Goal: Information Seeking & Learning: Learn about a topic

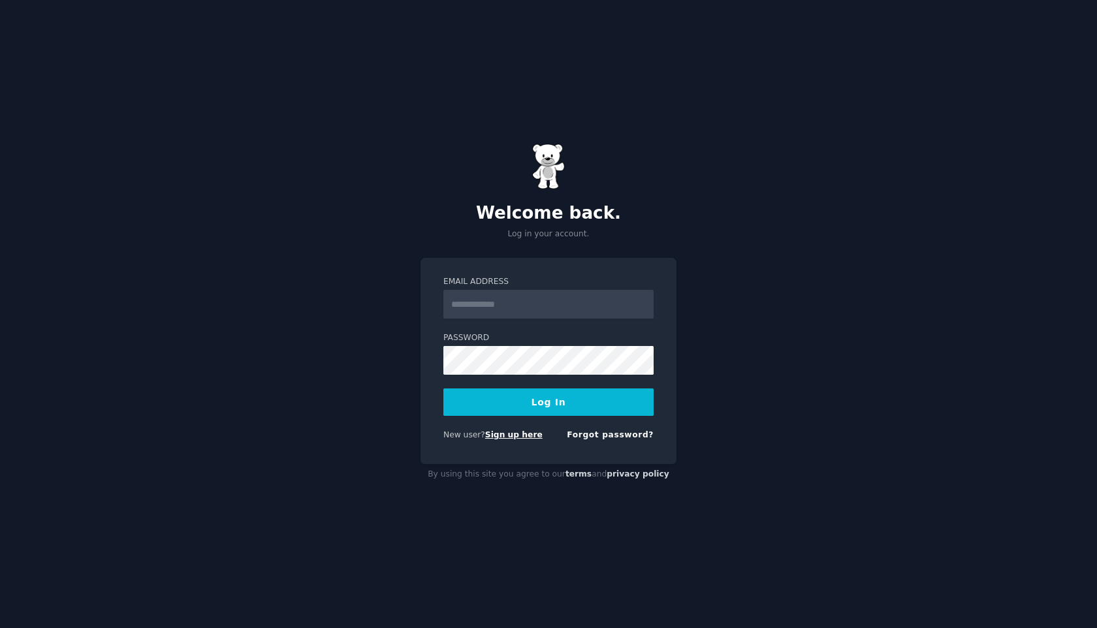
click at [513, 438] on link "Sign up here" at bounding box center [513, 434] width 57 height 9
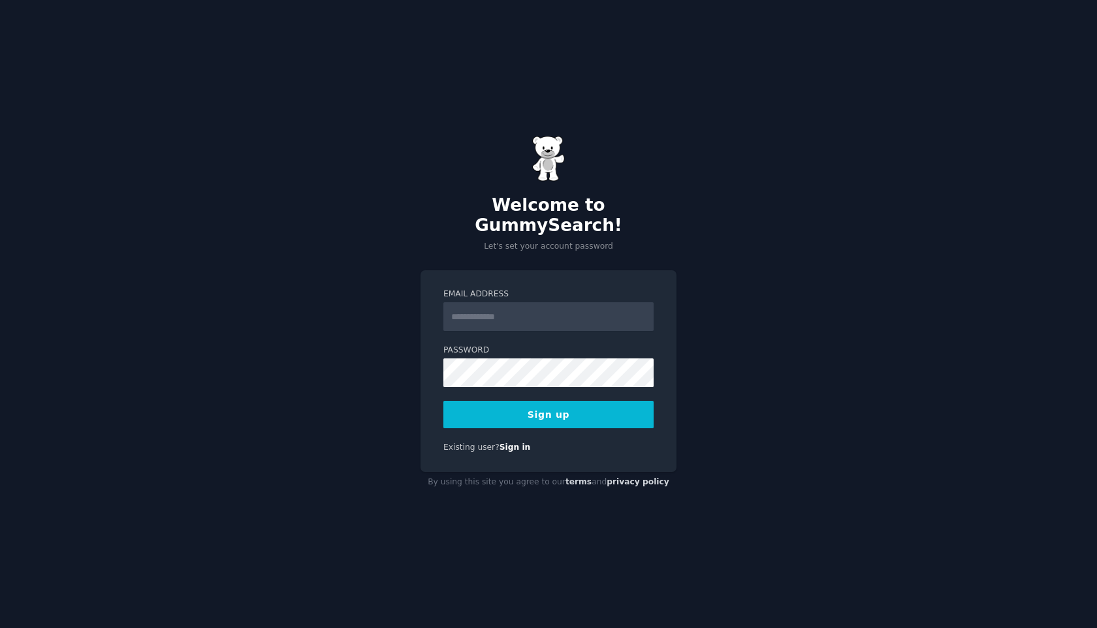
click at [483, 310] on input "Email Address" at bounding box center [549, 316] width 210 height 29
click at [483, 309] on input "Email Address" at bounding box center [549, 316] width 210 height 29
type input "**********"
click at [562, 401] on button "Sign up" at bounding box center [549, 414] width 210 height 27
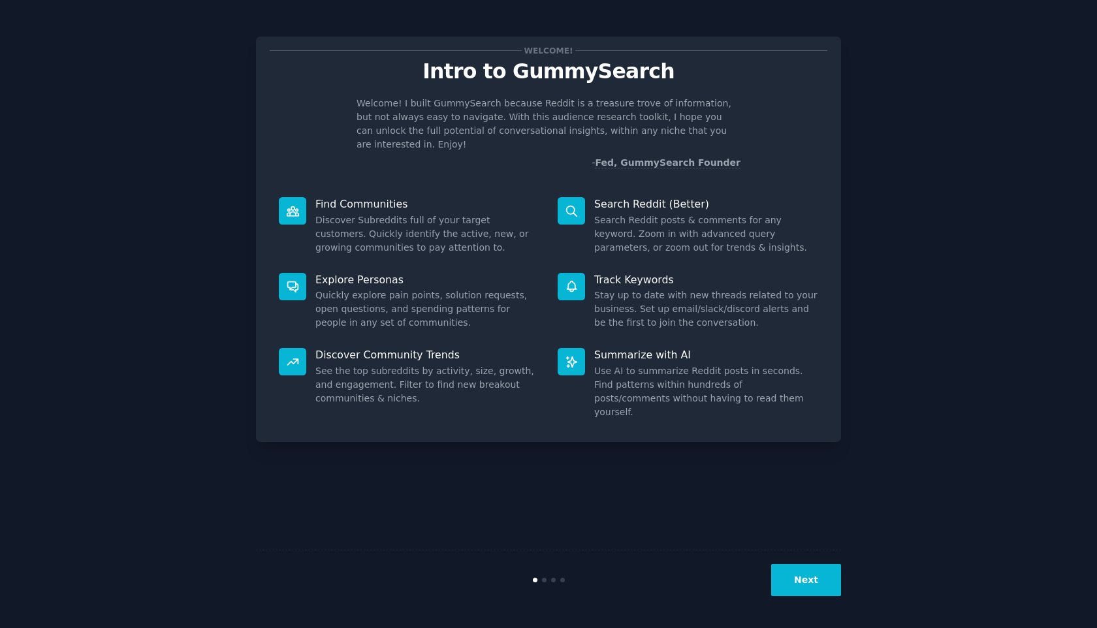
click at [892, 459] on div "Welcome! Intro to GummySearch Welcome! I built GummySearch because Reddit is a …" at bounding box center [548, 314] width 1061 height 592
click at [815, 581] on button "Next" at bounding box center [806, 580] width 70 height 32
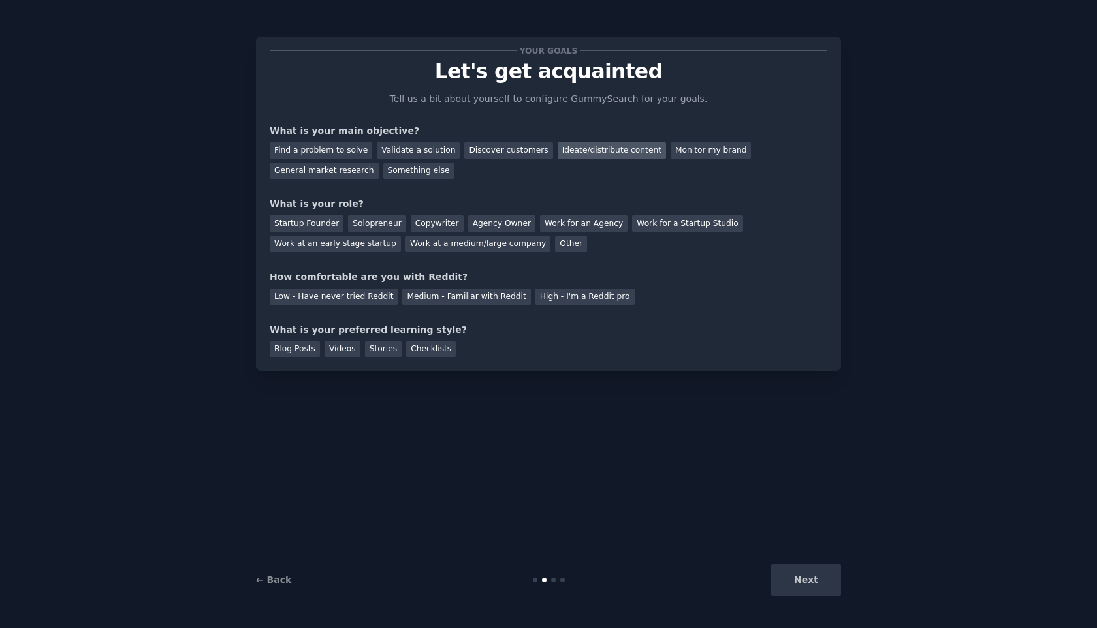
click at [558, 151] on div "Ideate/distribute content" at bounding box center [612, 150] width 108 height 16
click at [362, 219] on div "Solopreneur" at bounding box center [376, 224] width 57 height 16
click at [425, 242] on div "Work at a medium/large company" at bounding box center [478, 244] width 145 height 16
click at [408, 278] on div "How comfortable are you with Reddit?" at bounding box center [549, 277] width 558 height 14
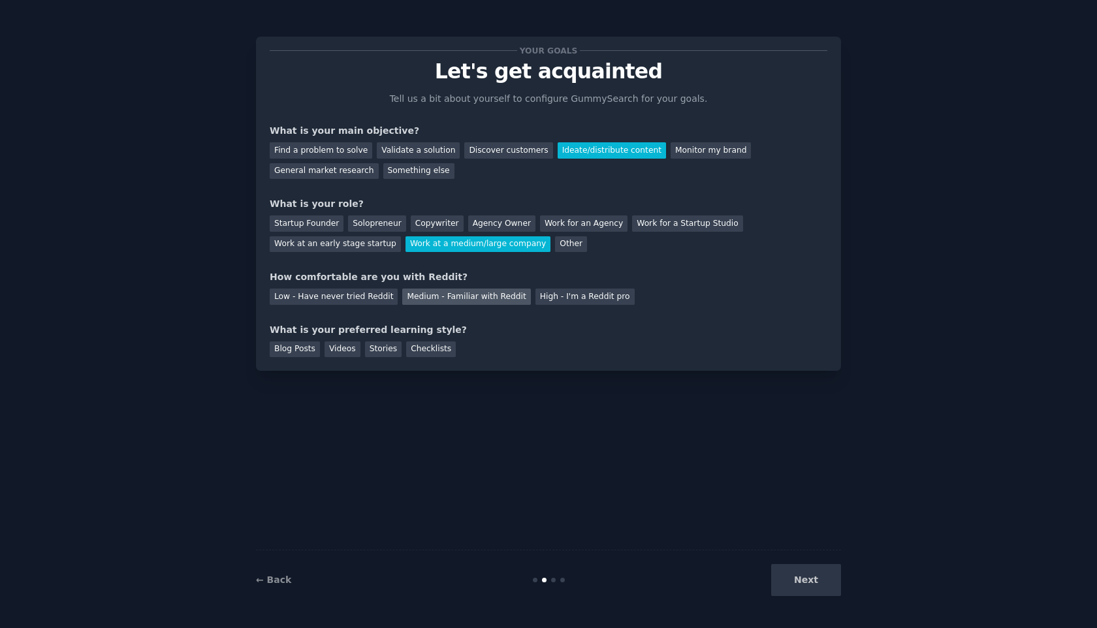
click at [476, 297] on div "Medium - Familiar with Reddit" at bounding box center [466, 297] width 128 height 16
drag, startPoint x: 807, startPoint y: 577, endPoint x: 736, endPoint y: 455, distance: 141.6
click at [736, 455] on div "Your goals Let's get acquainted Tell us a bit about yourself to configure Gummy…" at bounding box center [548, 314] width 585 height 592
click at [421, 348] on div "Checklists" at bounding box center [431, 350] width 50 height 16
click at [819, 581] on button "Next" at bounding box center [806, 580] width 70 height 32
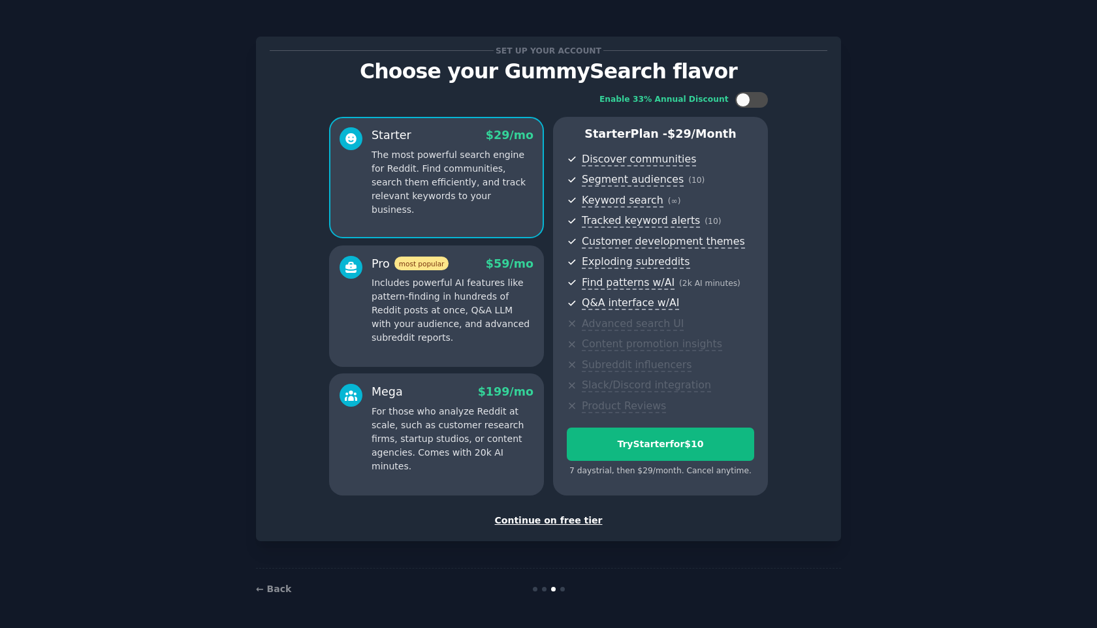
click at [549, 520] on div "Continue on free tier" at bounding box center [549, 521] width 558 height 14
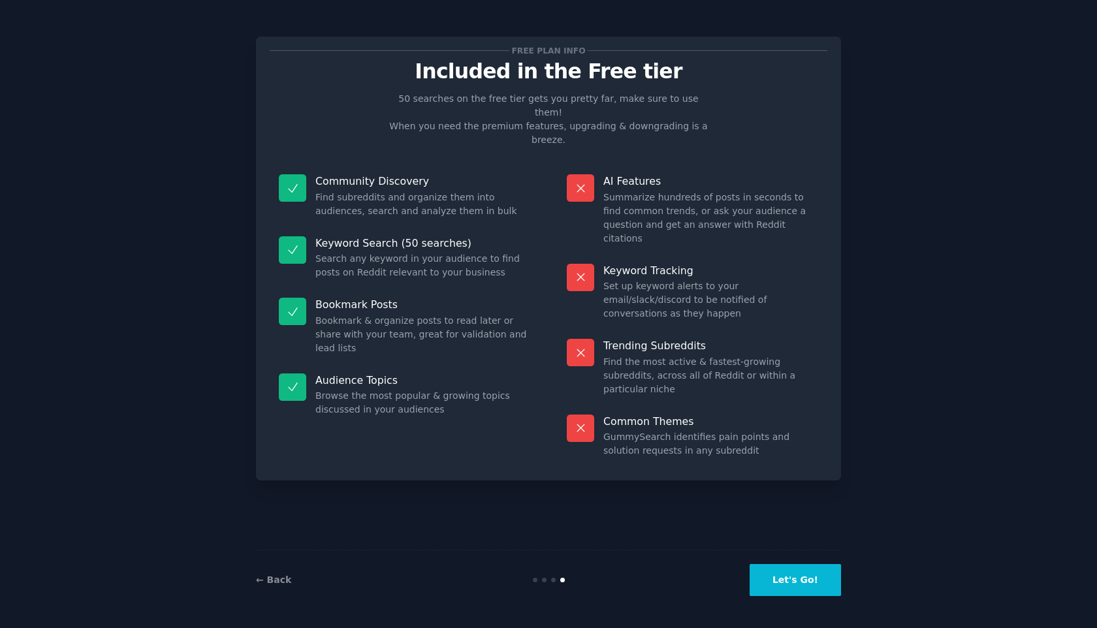
click at [794, 585] on button "Let's Go!" at bounding box center [795, 580] width 91 height 32
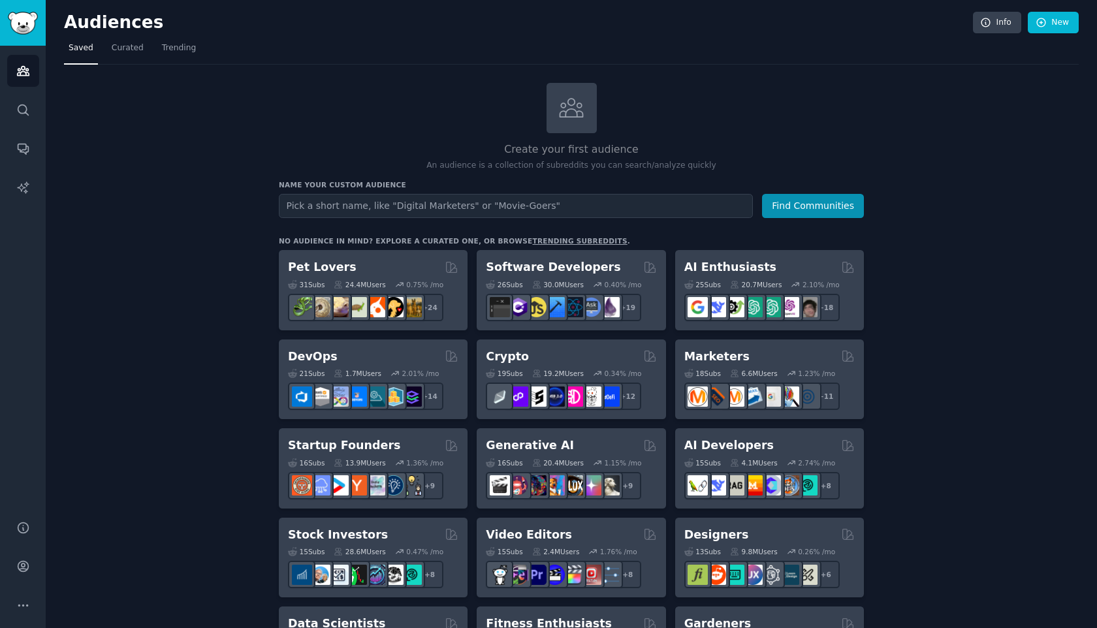
click at [392, 200] on input "text" at bounding box center [516, 206] width 474 height 24
type input "engineering managers"
click at [762, 194] on button "Find Communities" at bounding box center [813, 206] width 102 height 24
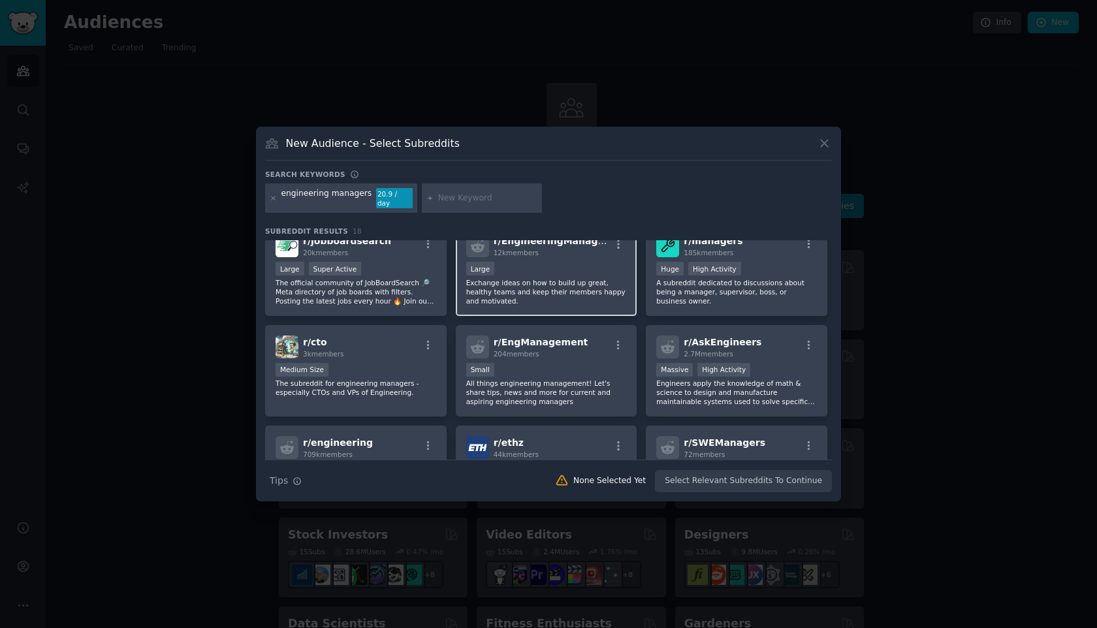
scroll to position [15, 0]
click at [587, 285] on p "Exchange ideas on how to build up great, healthy teams and keep their members h…" at bounding box center [546, 293] width 161 height 27
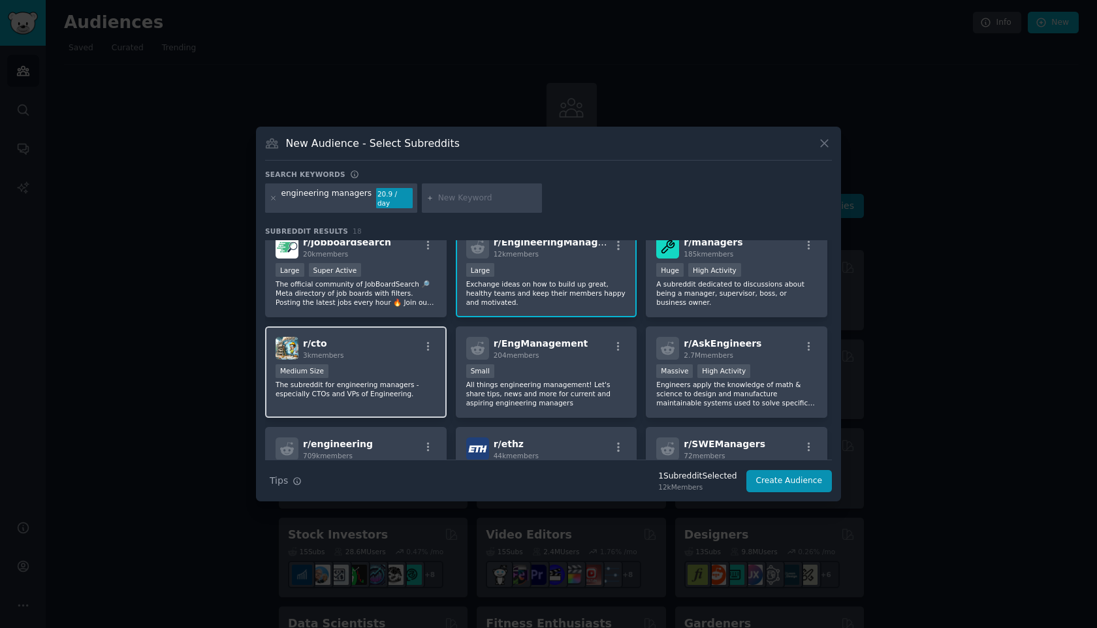
click at [365, 380] on p "The subreddit for engineering managers - especially CTOs and VPs of Engineering." at bounding box center [356, 389] width 161 height 18
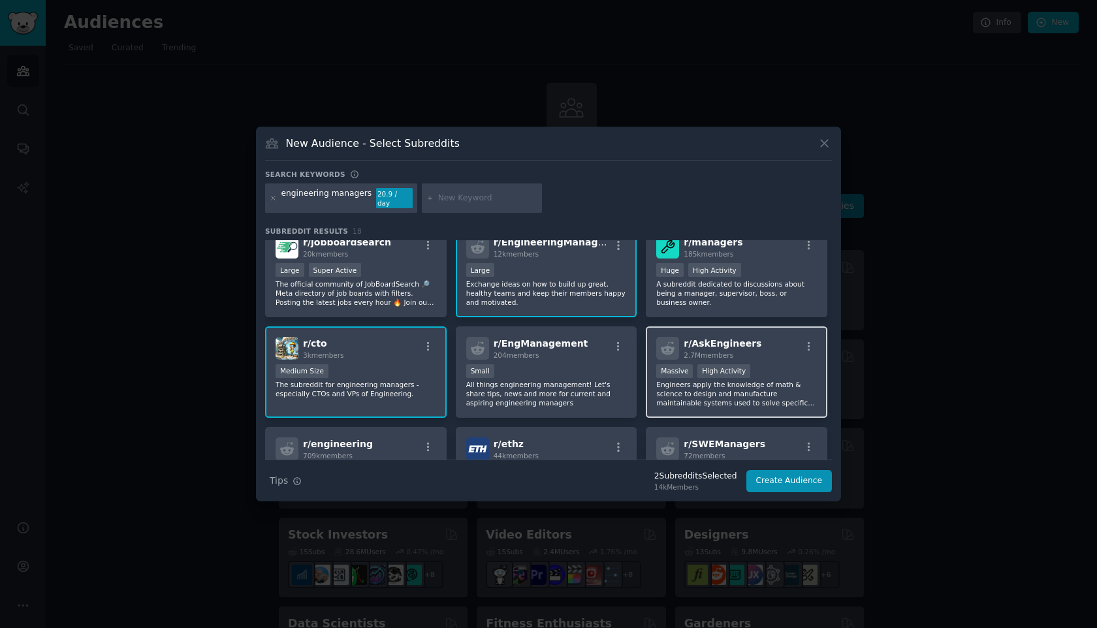
click at [689, 384] on p "Engineers apply the knowledge of math & science to design and manufacture maint…" at bounding box center [736, 393] width 161 height 27
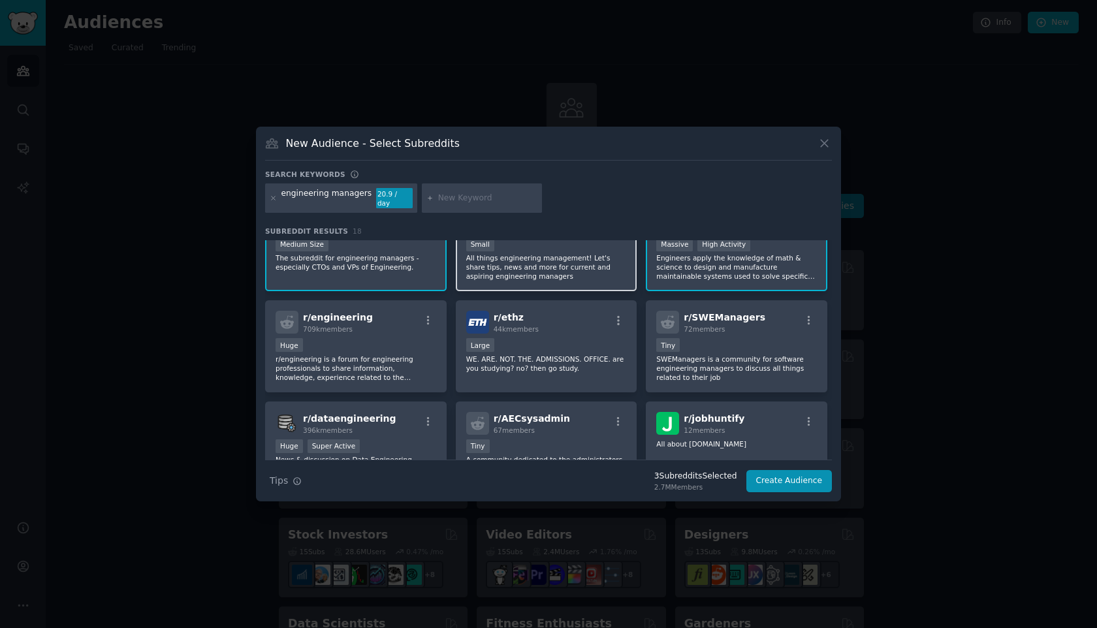
scroll to position [114, 0]
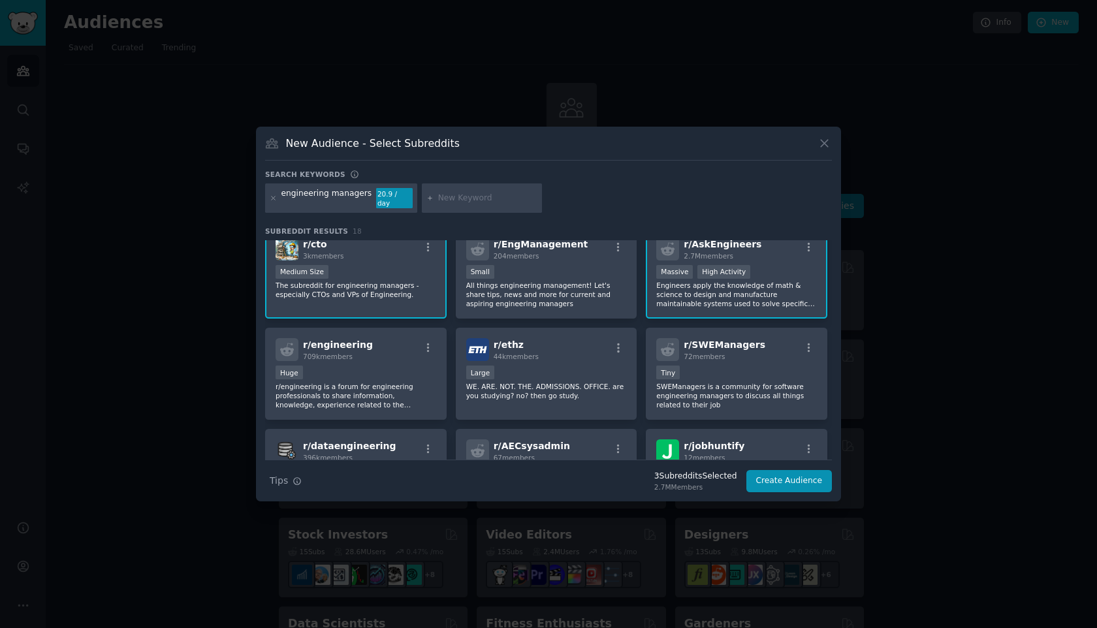
click at [738, 295] on p "Engineers apply the knowledge of math & science to design and manufacture maint…" at bounding box center [736, 294] width 161 height 27
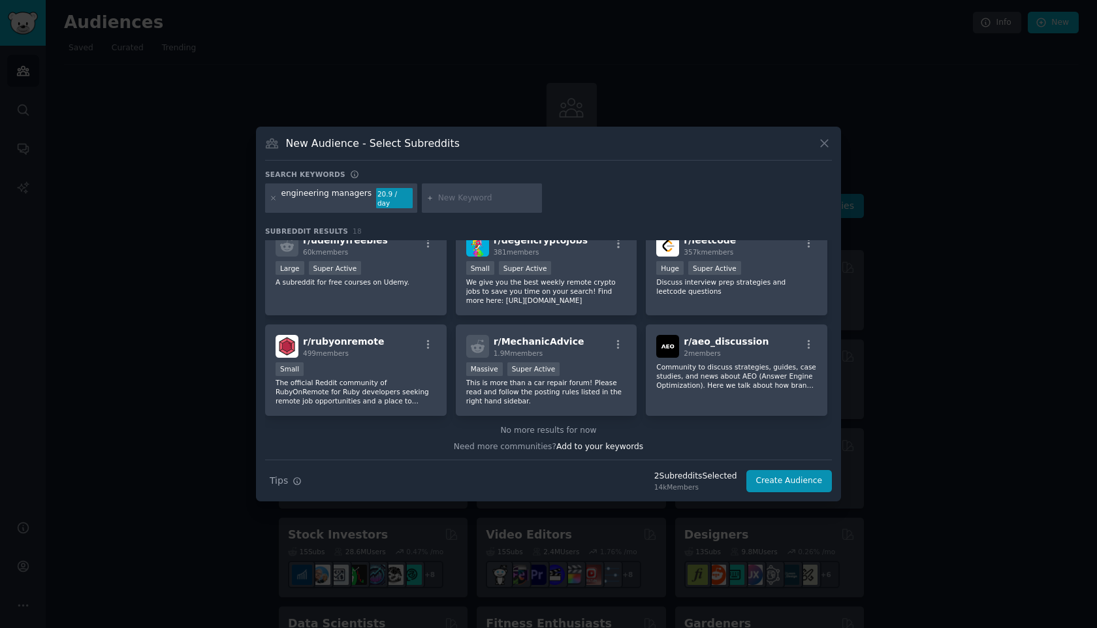
scroll to position [423, 0]
click at [823, 147] on icon at bounding box center [824, 143] width 7 height 7
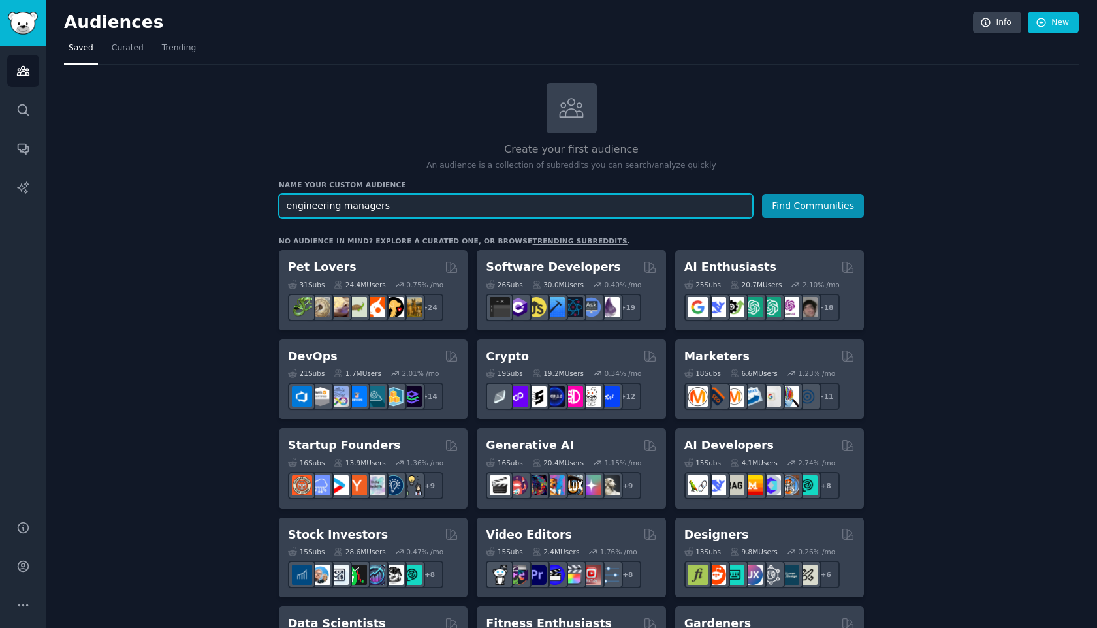
click at [540, 207] on input "engineering managers" at bounding box center [516, 206] width 474 height 24
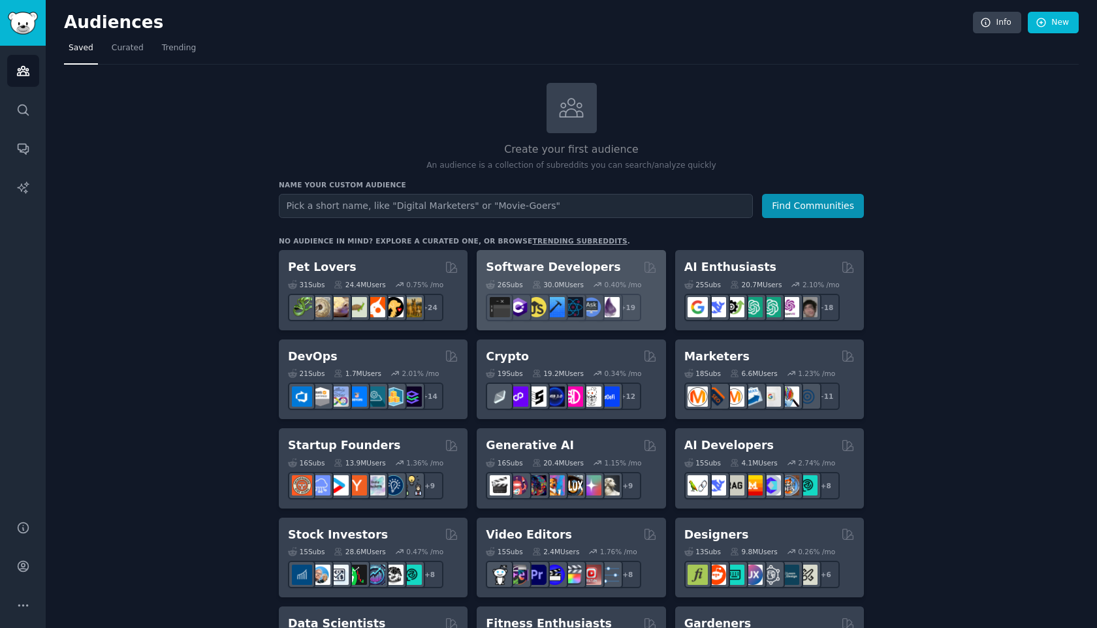
click at [596, 274] on div "Software Developers" at bounding box center [571, 267] width 170 height 16
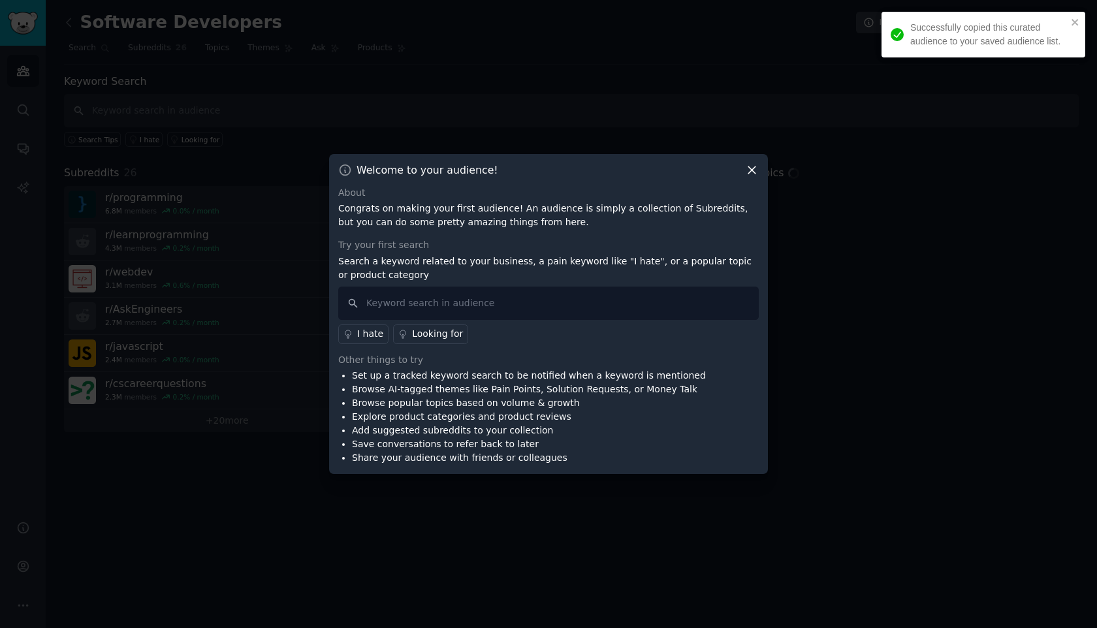
click at [754, 167] on icon at bounding box center [752, 170] width 7 height 7
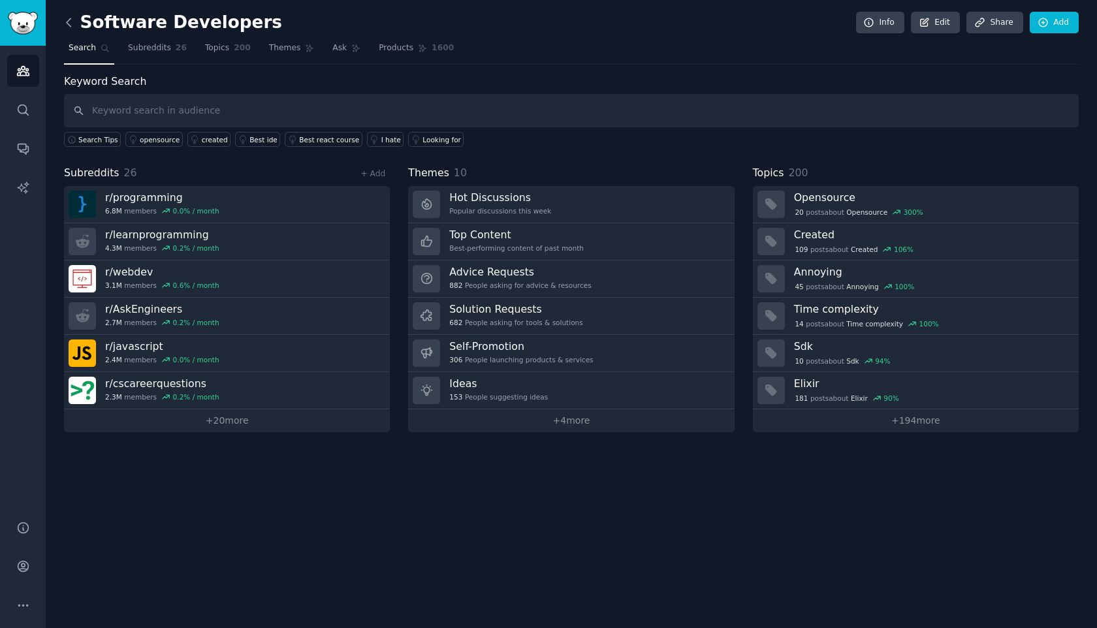
click at [69, 22] on icon at bounding box center [69, 23] width 14 height 14
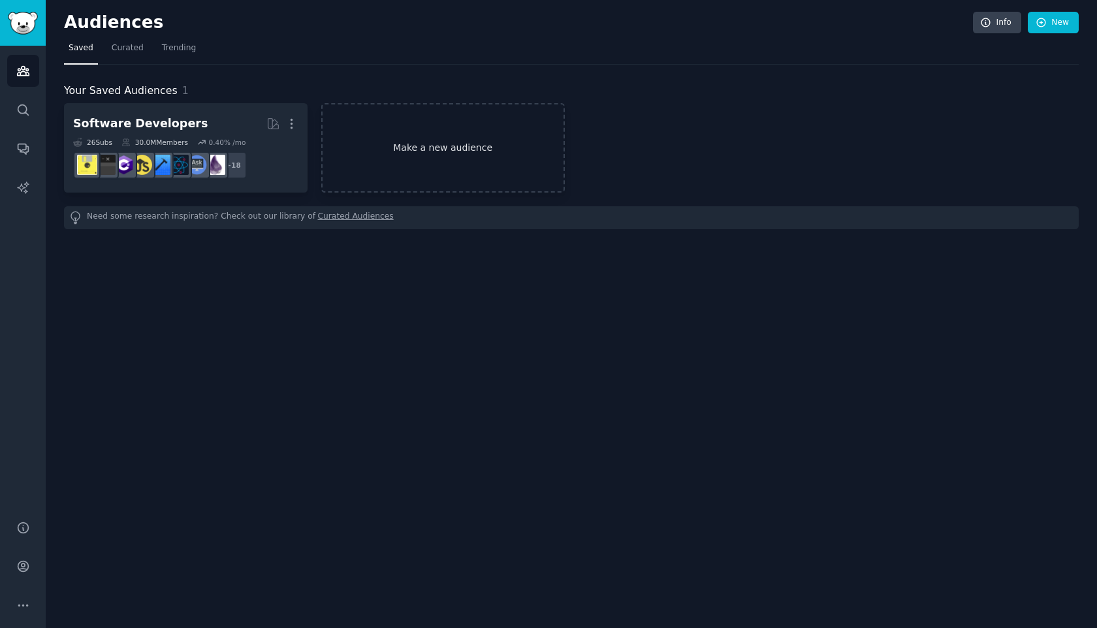
click at [447, 135] on link "Make a new audience" at bounding box center [443, 147] width 244 height 89
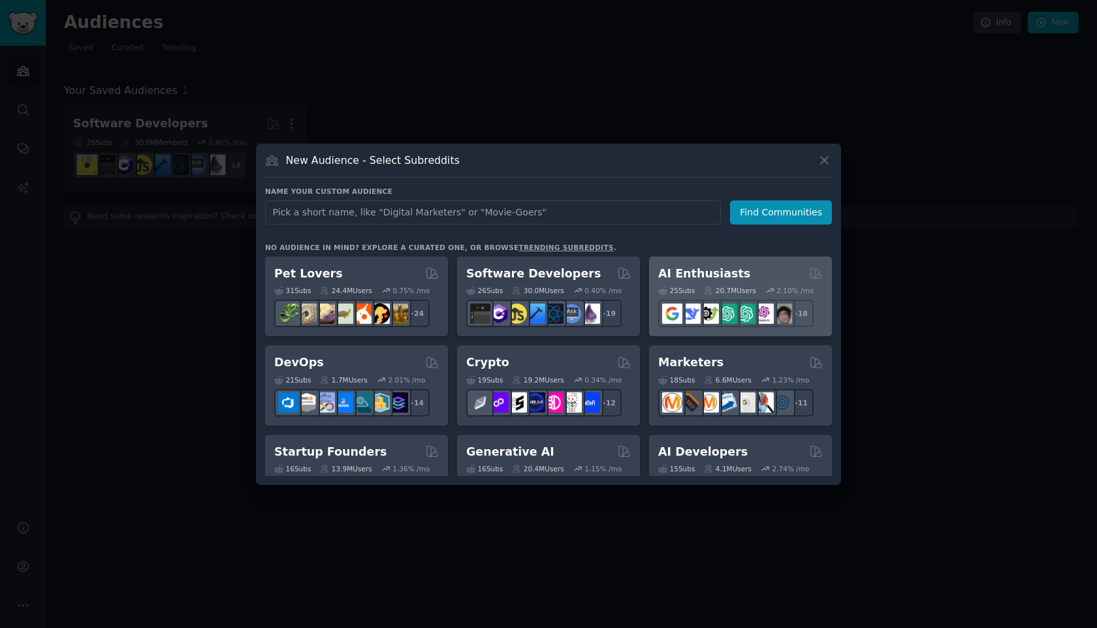
click at [754, 281] on div "AI Enthusiasts" at bounding box center [740, 274] width 165 height 16
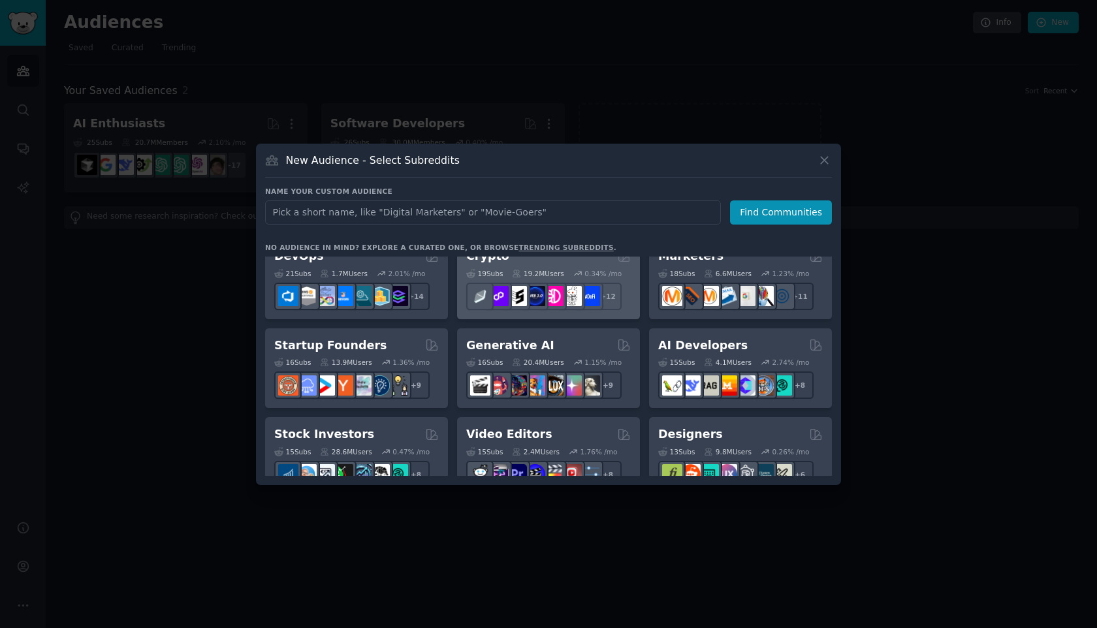
scroll to position [110, 0]
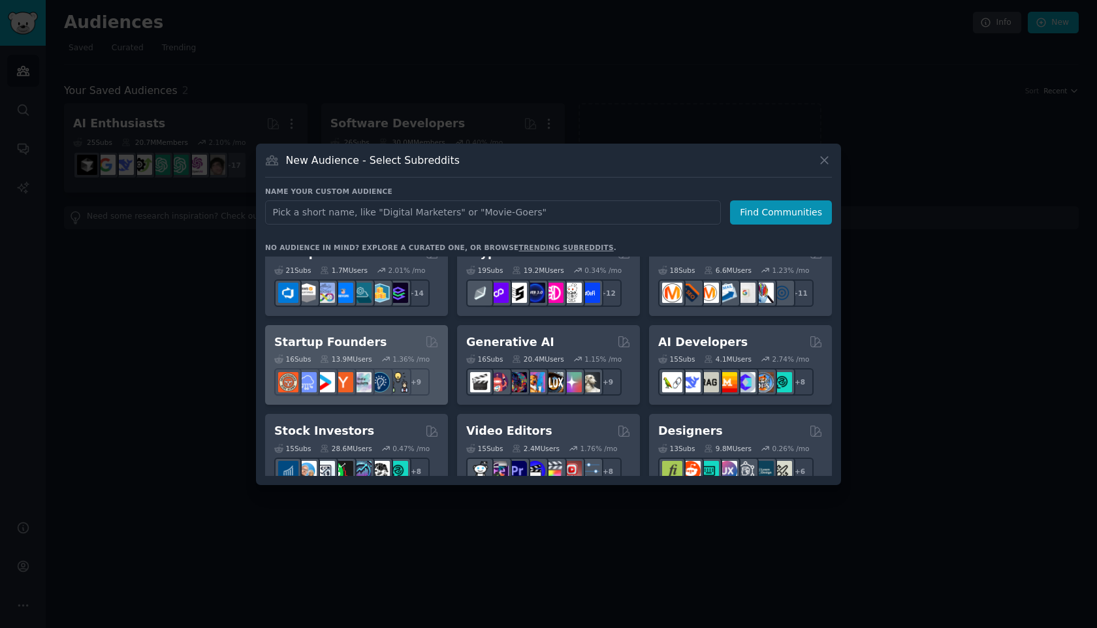
click at [388, 359] on icon at bounding box center [385, 359] width 7 height 4
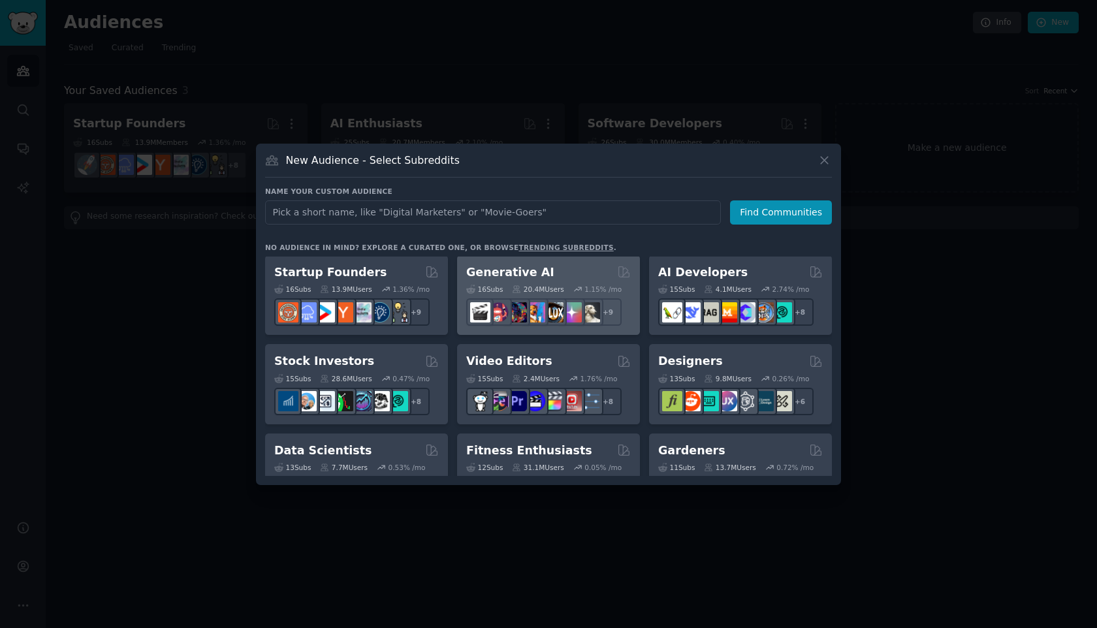
scroll to position [178, 0]
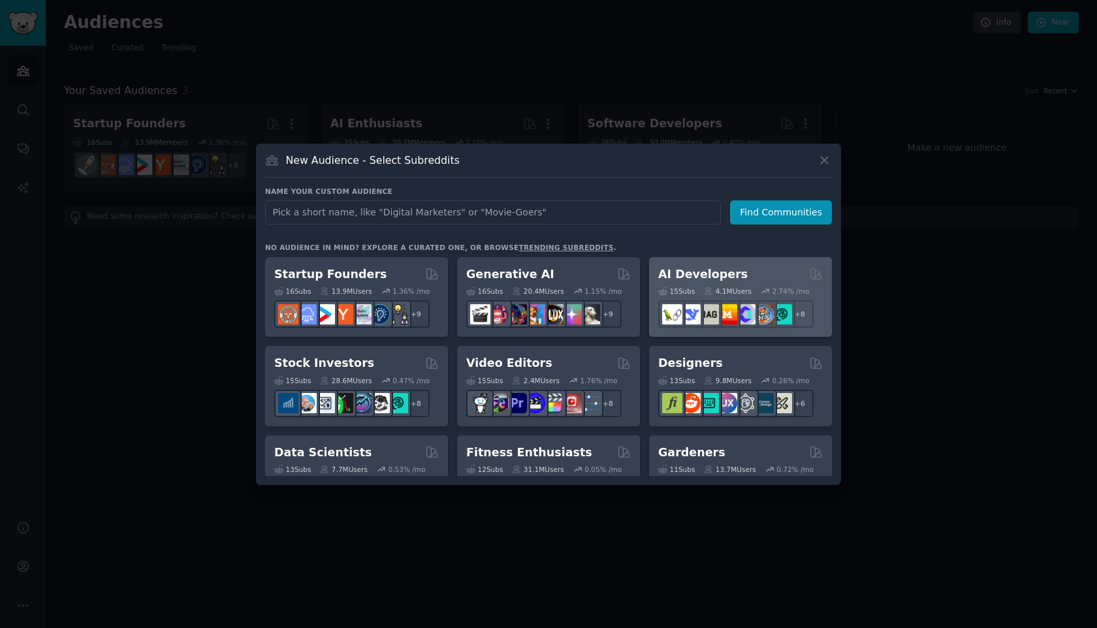
click at [719, 275] on h2 "AI Developers" at bounding box center [702, 275] width 89 height 16
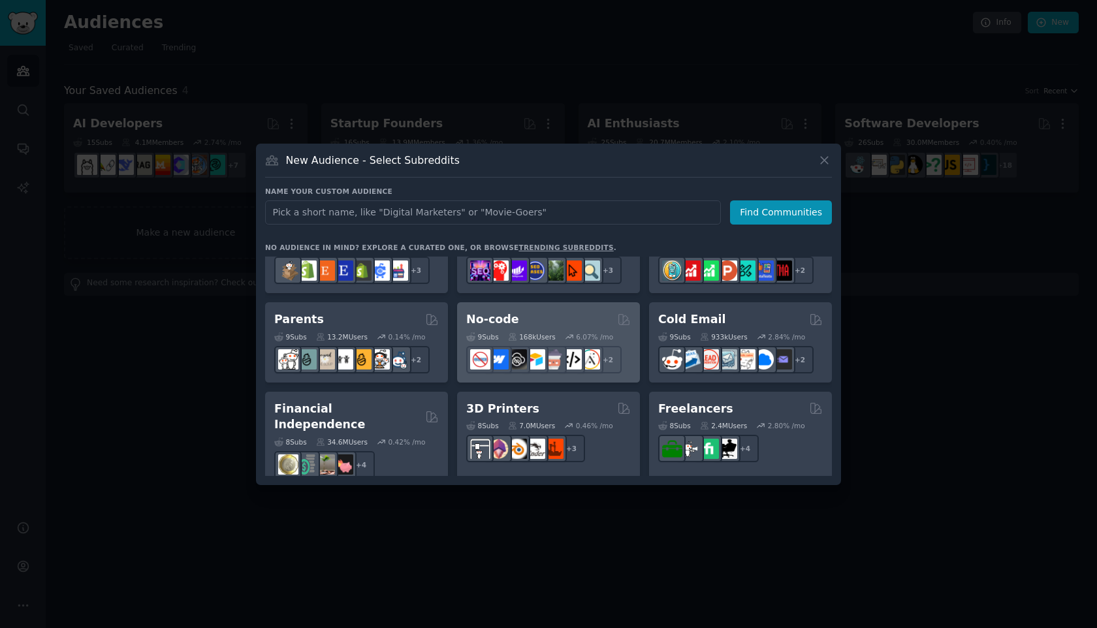
scroll to position [579, 0]
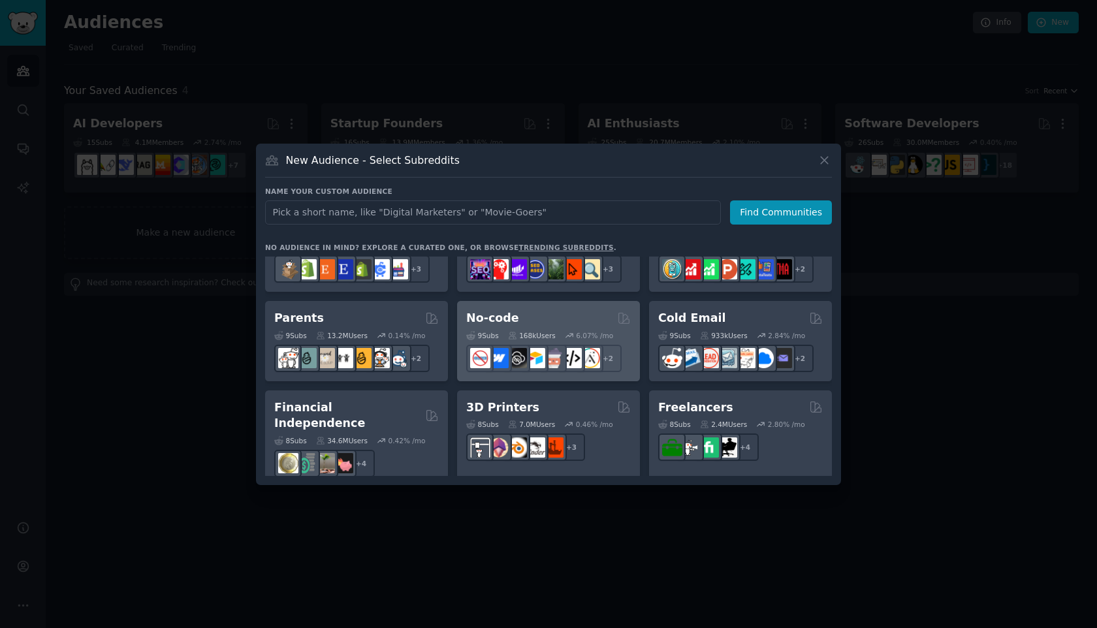
click at [551, 318] on div "No-code" at bounding box center [548, 318] width 165 height 16
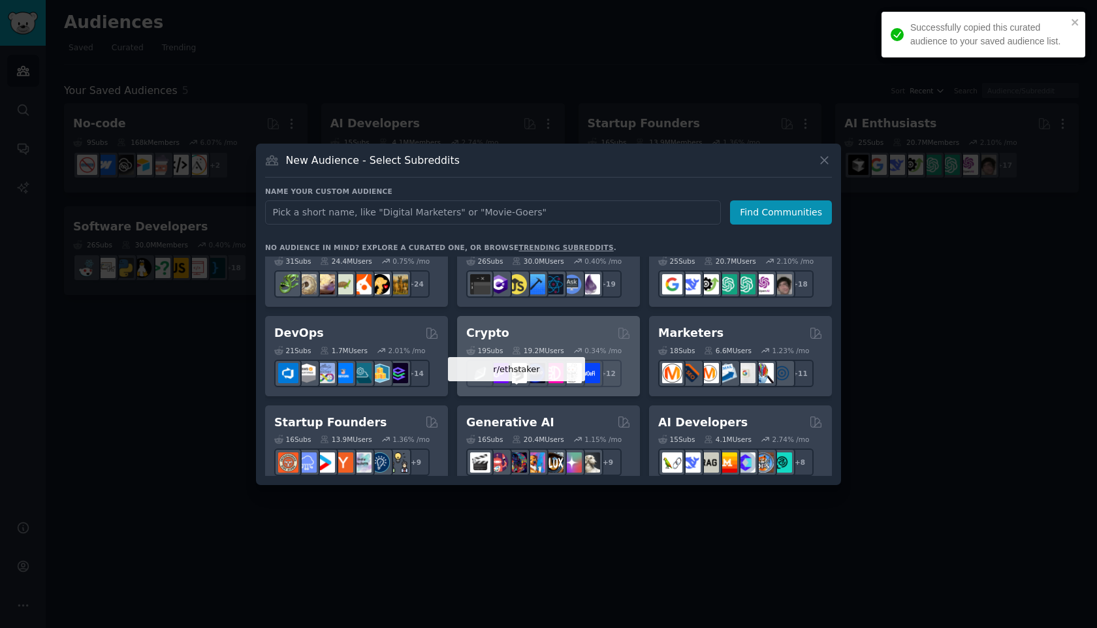
scroll to position [30, 0]
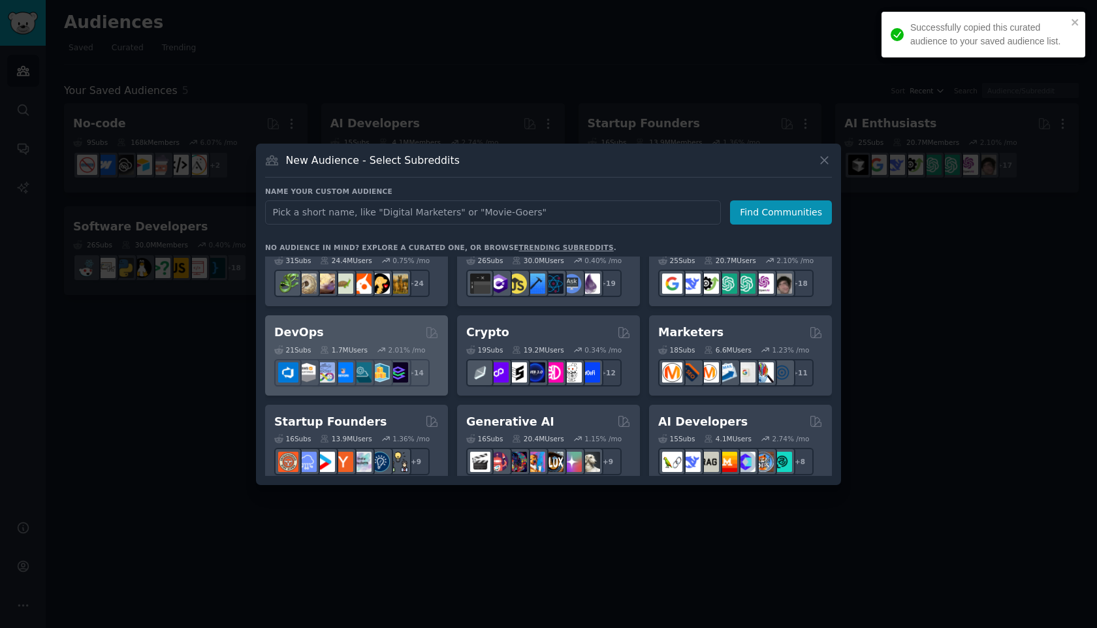
click at [334, 338] on div "DevOps" at bounding box center [356, 333] width 165 height 16
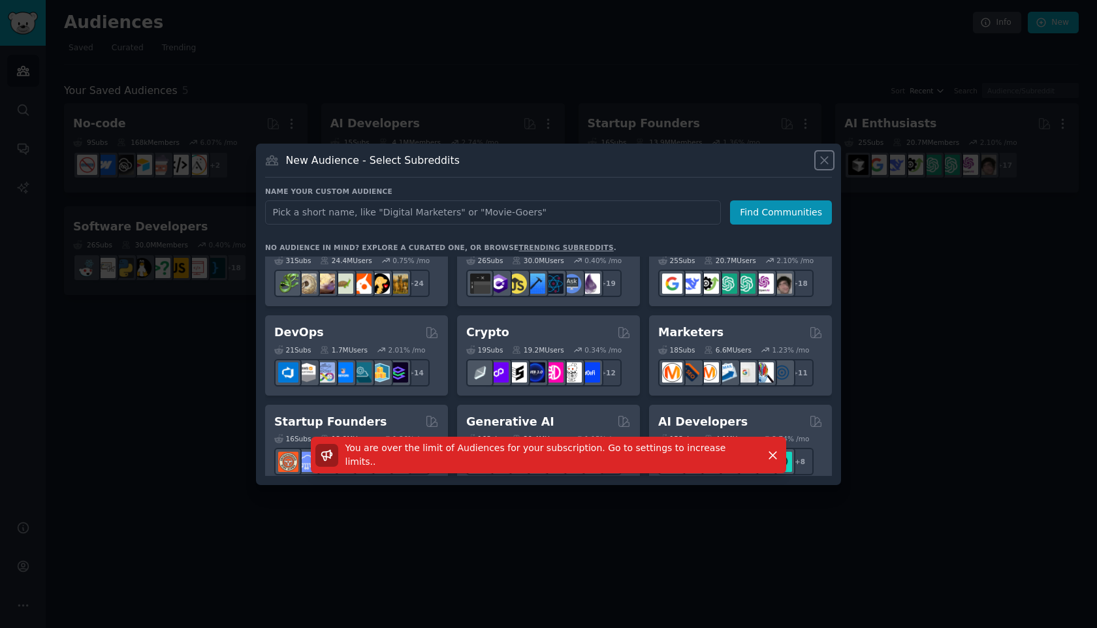
click at [827, 164] on icon at bounding box center [825, 161] width 14 height 14
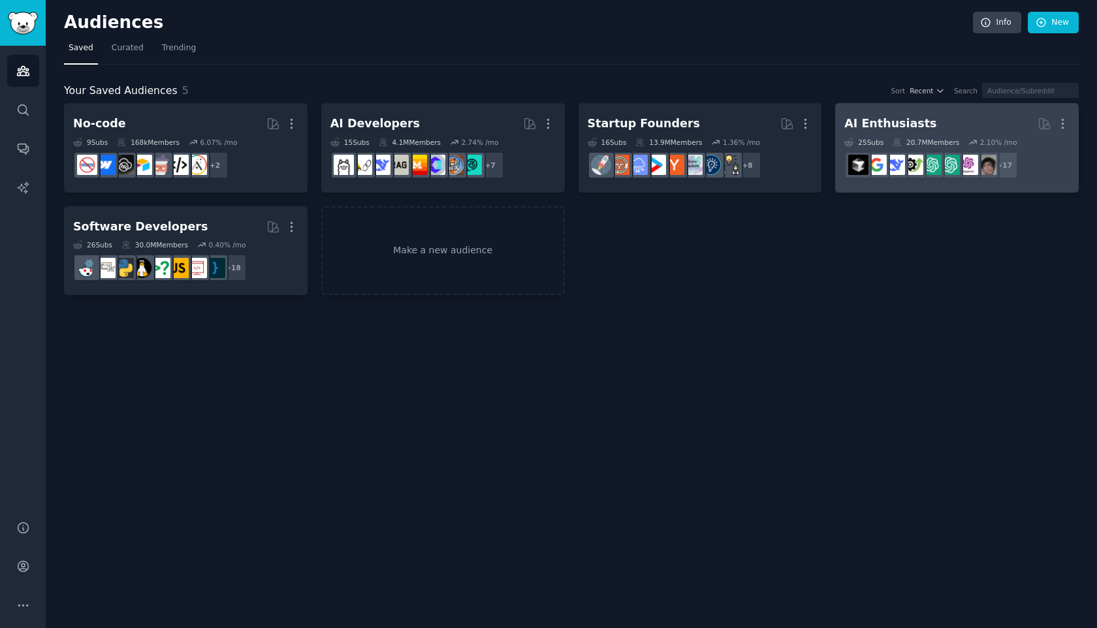
click at [1071, 122] on link "AI Enthusiasts Curated by GummySearch More 25 Sub s 20.7M Members 2.10 % /mo r/…" at bounding box center [957, 147] width 244 height 89
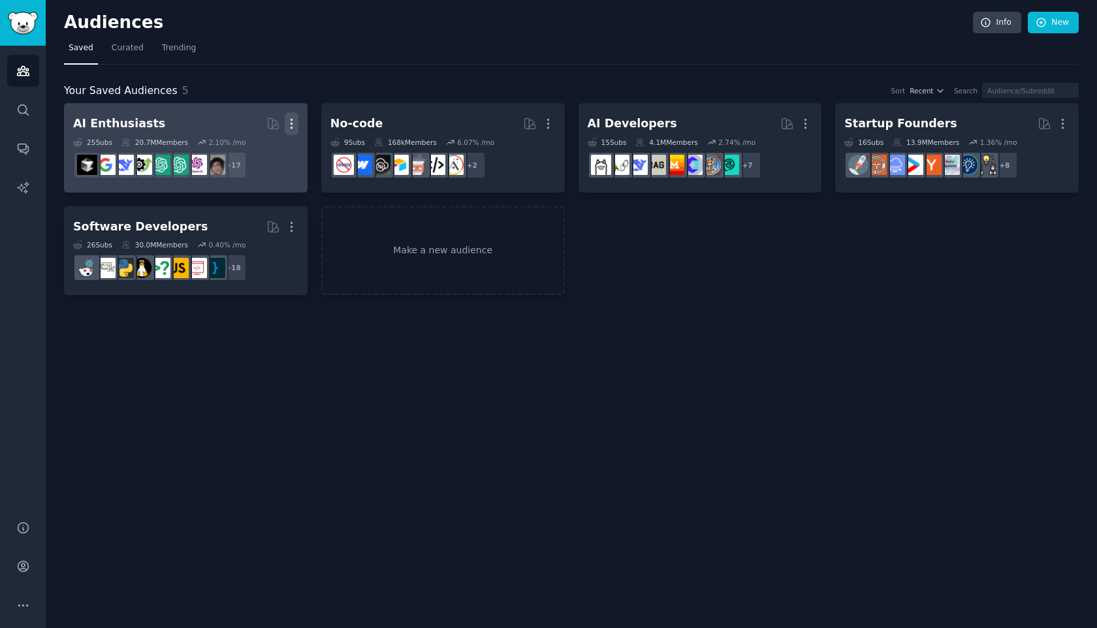
click at [293, 129] on icon "button" at bounding box center [292, 124] width 14 height 14
click at [260, 161] on div "Delete" at bounding box center [247, 151] width 62 height 27
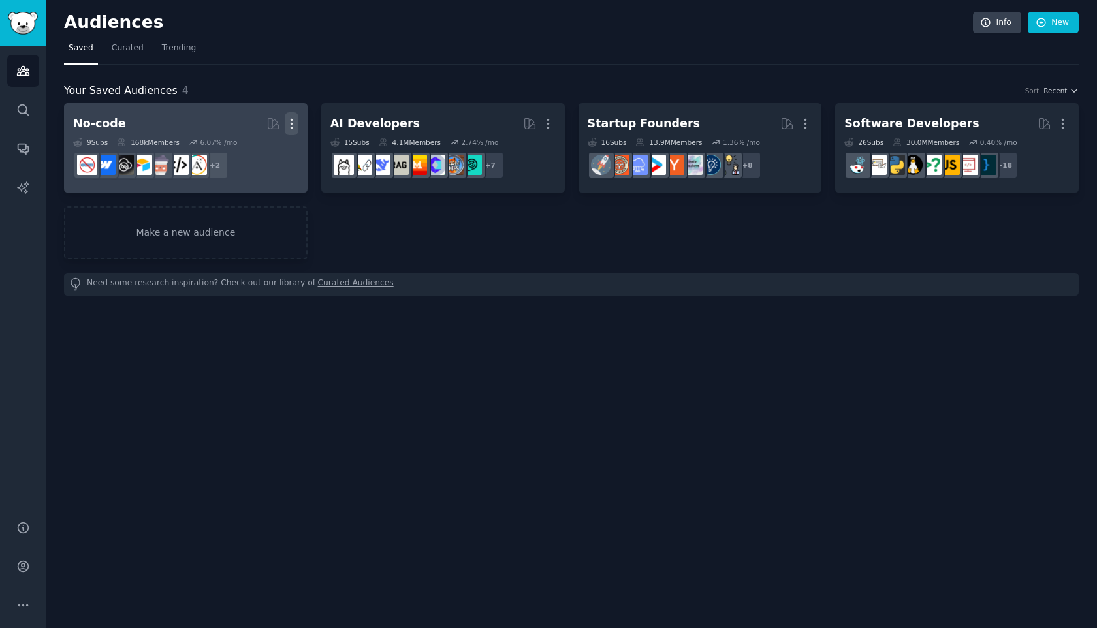
click at [295, 126] on icon "button" at bounding box center [292, 124] width 14 height 14
click at [263, 150] on p "Delete" at bounding box center [256, 151] width 30 height 14
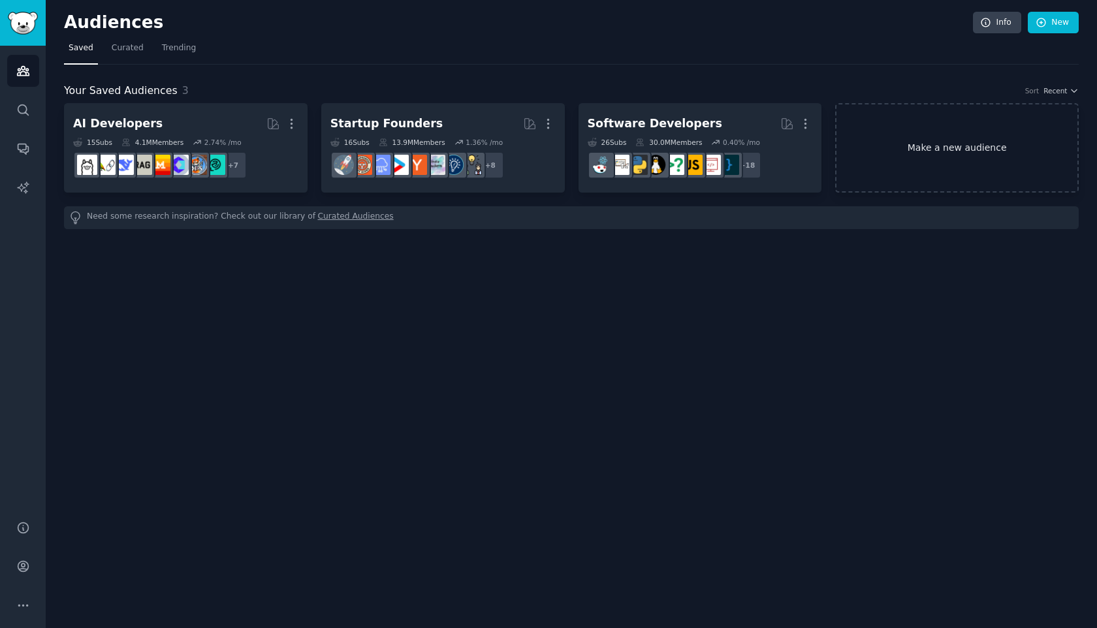
click at [912, 152] on link "Make a new audience" at bounding box center [957, 147] width 244 height 89
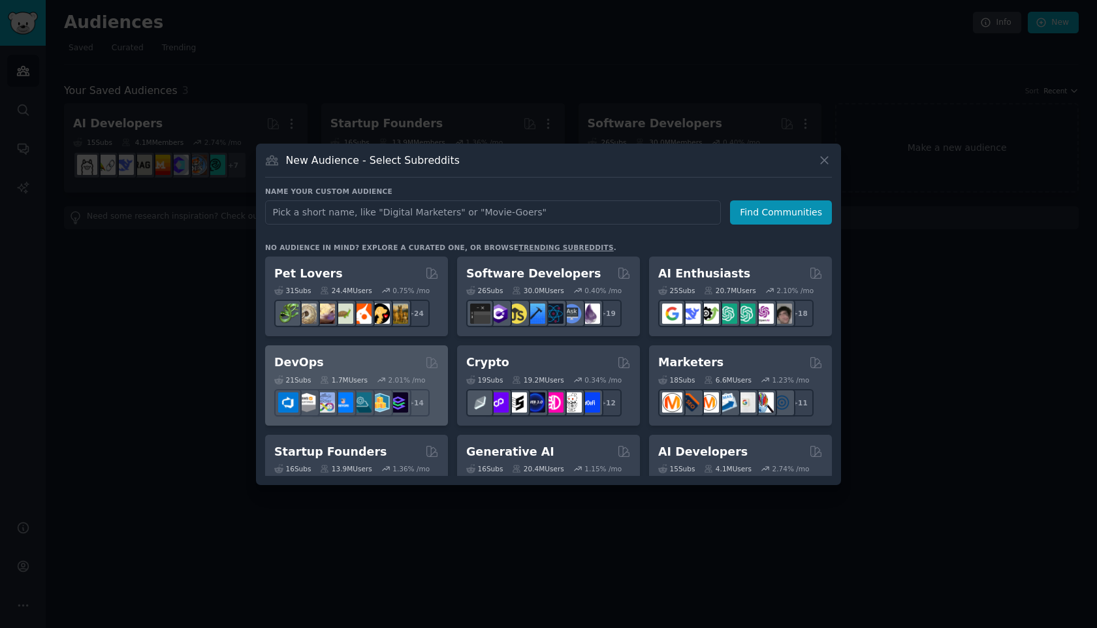
click at [348, 361] on div "DevOps" at bounding box center [356, 363] width 165 height 16
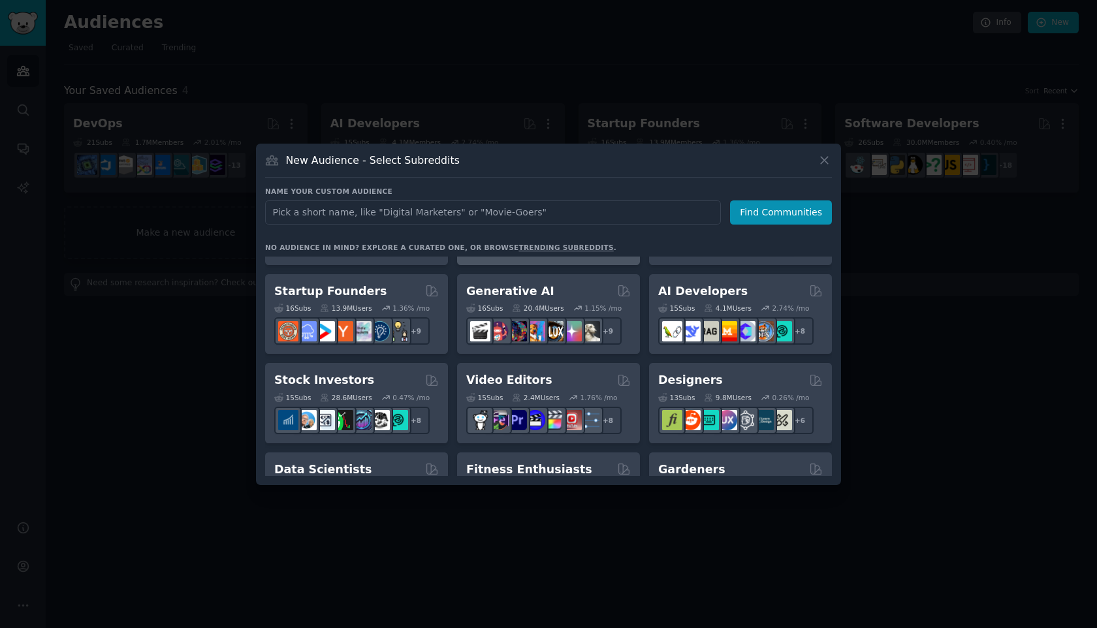
scroll to position [161, 0]
click at [514, 87] on div at bounding box center [548, 314] width 1097 height 628
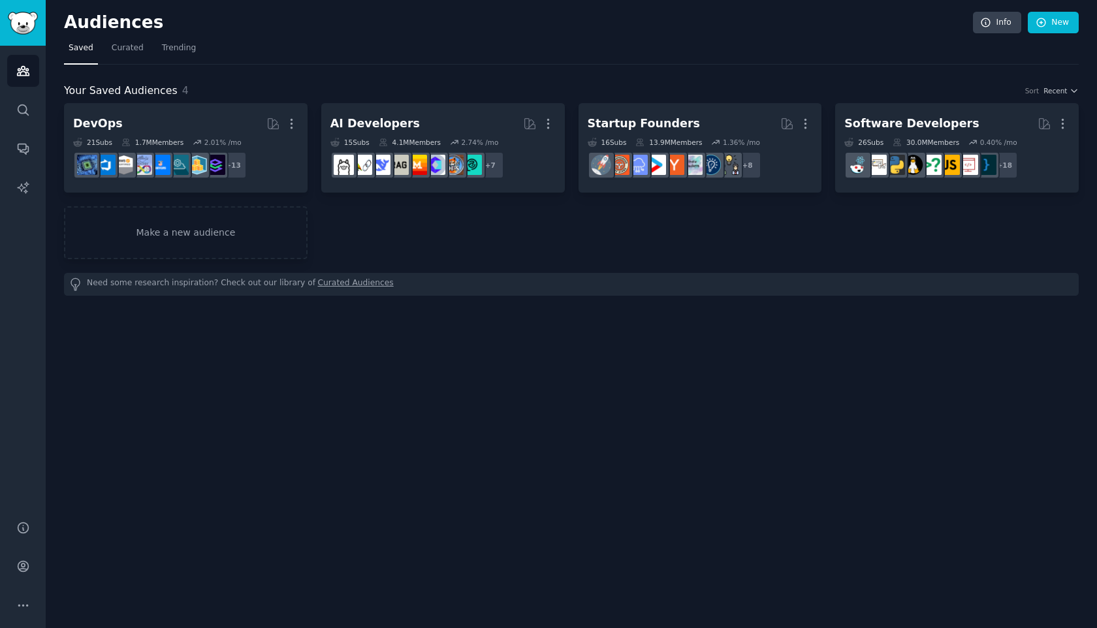
click at [218, 99] on div "Your Saved Audiences 4 Sort Recent DevOps More 21 Sub s 1.7M Members 2.01 % /mo…" at bounding box center [571, 189] width 1015 height 213
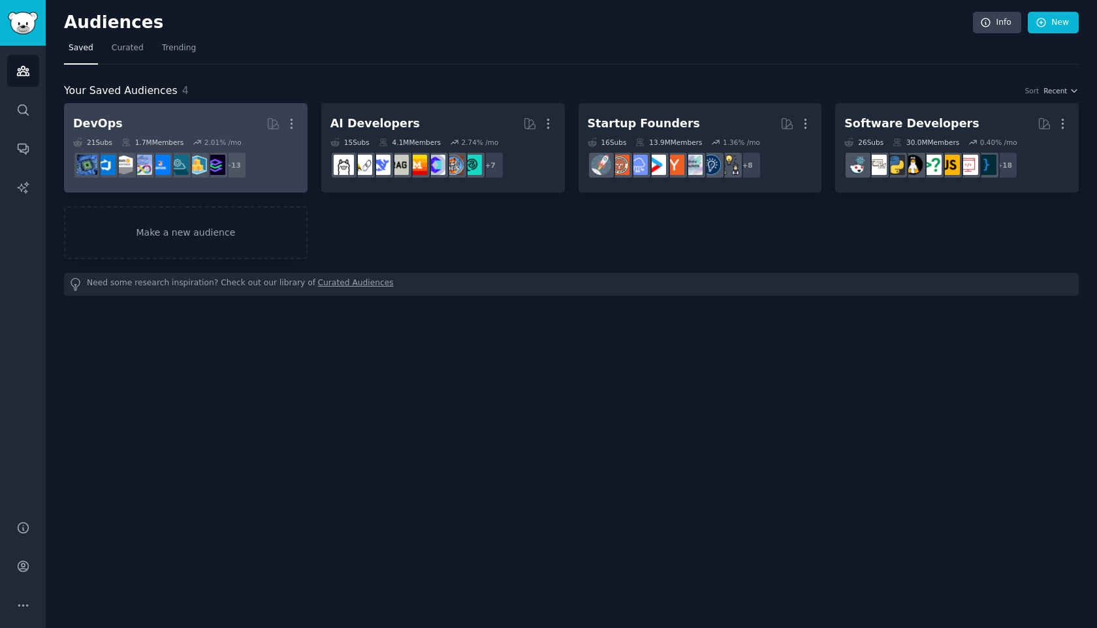
click at [212, 118] on h2 "DevOps More" at bounding box center [185, 123] width 225 height 23
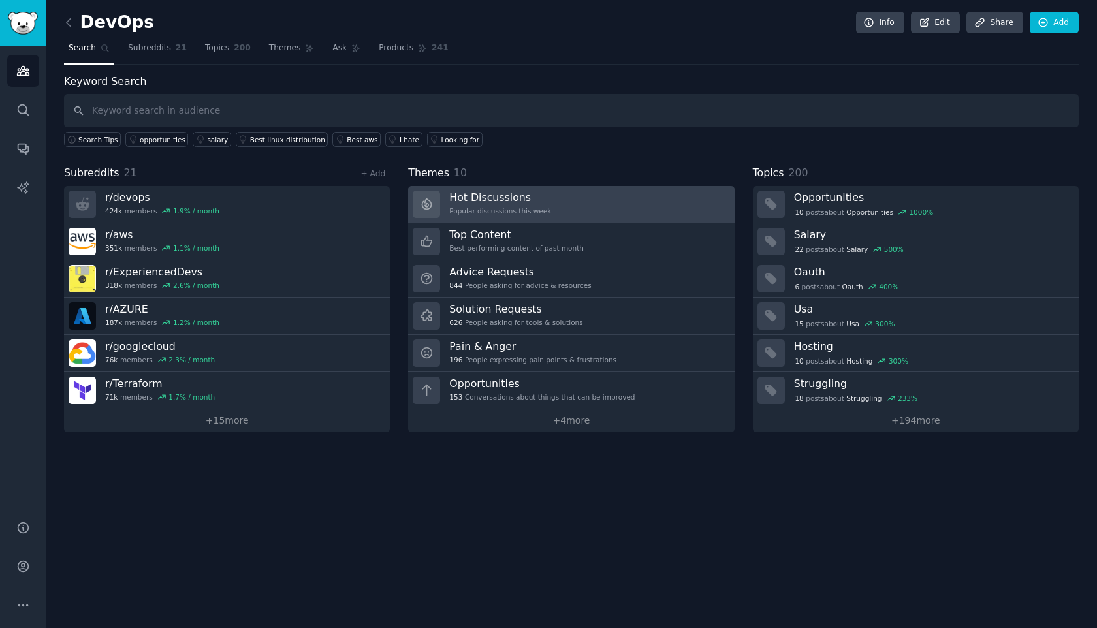
click at [530, 201] on h3 "Hot Discussions" at bounding box center [500, 198] width 102 height 14
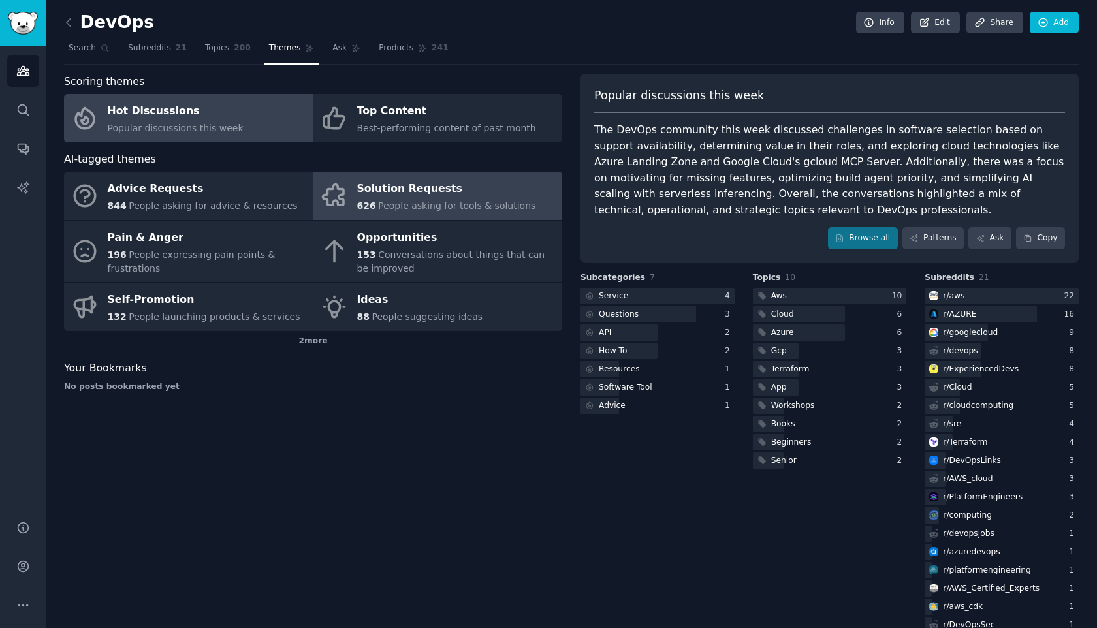
click at [415, 179] on div "Solution Requests" at bounding box center [446, 189] width 179 height 21
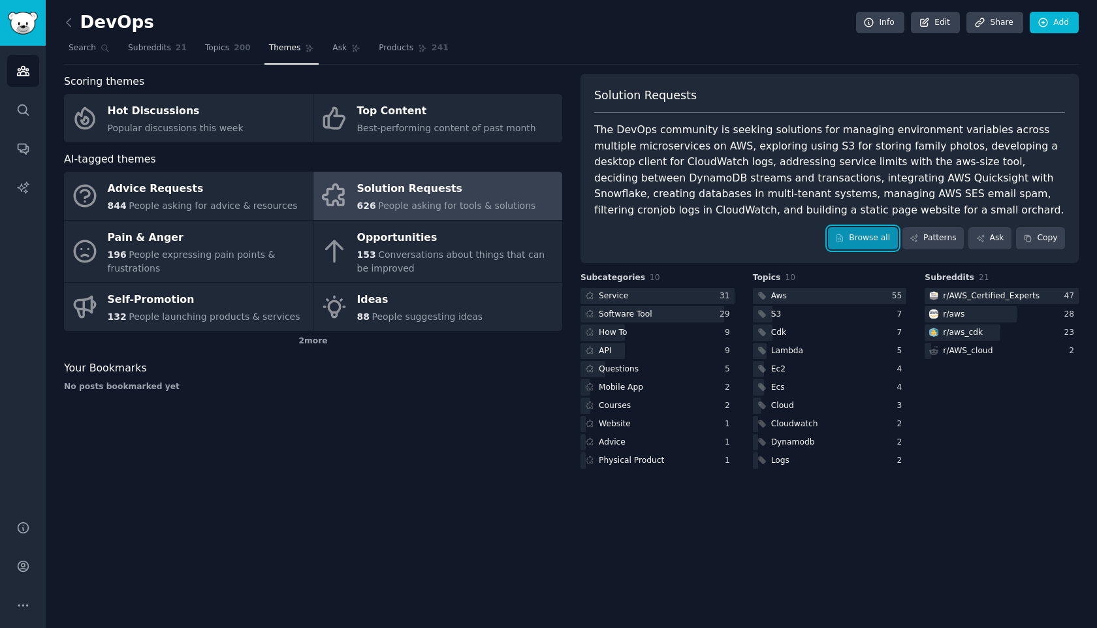
click at [875, 239] on link "Browse all" at bounding box center [863, 238] width 70 height 22
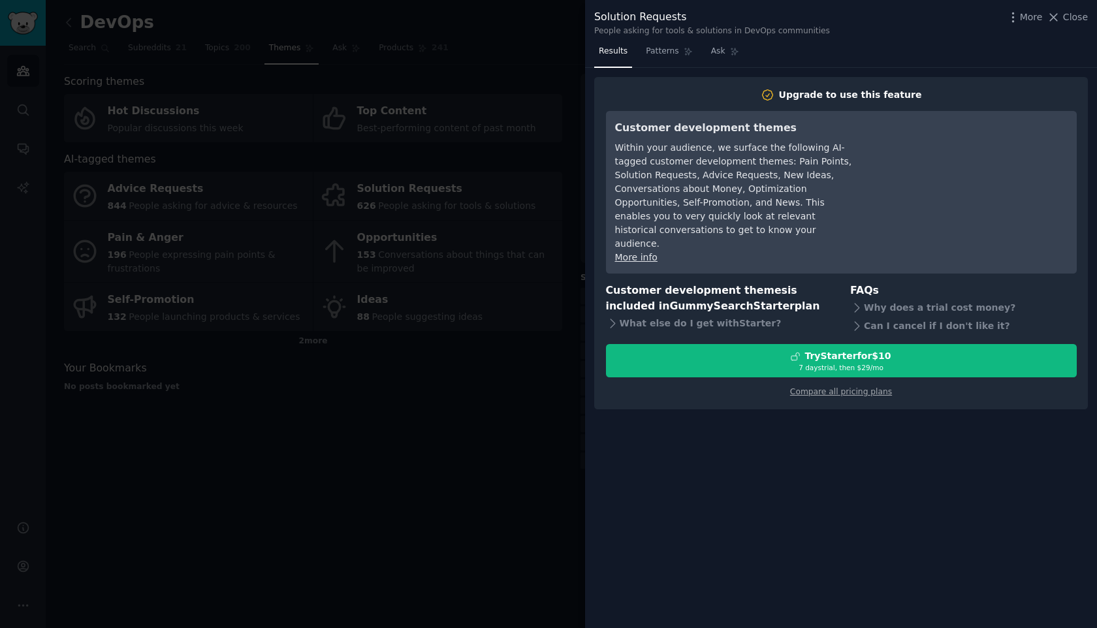
click at [803, 101] on div "Upgrade to use this feature" at bounding box center [850, 95] width 143 height 14
click at [478, 157] on div at bounding box center [548, 314] width 1097 height 628
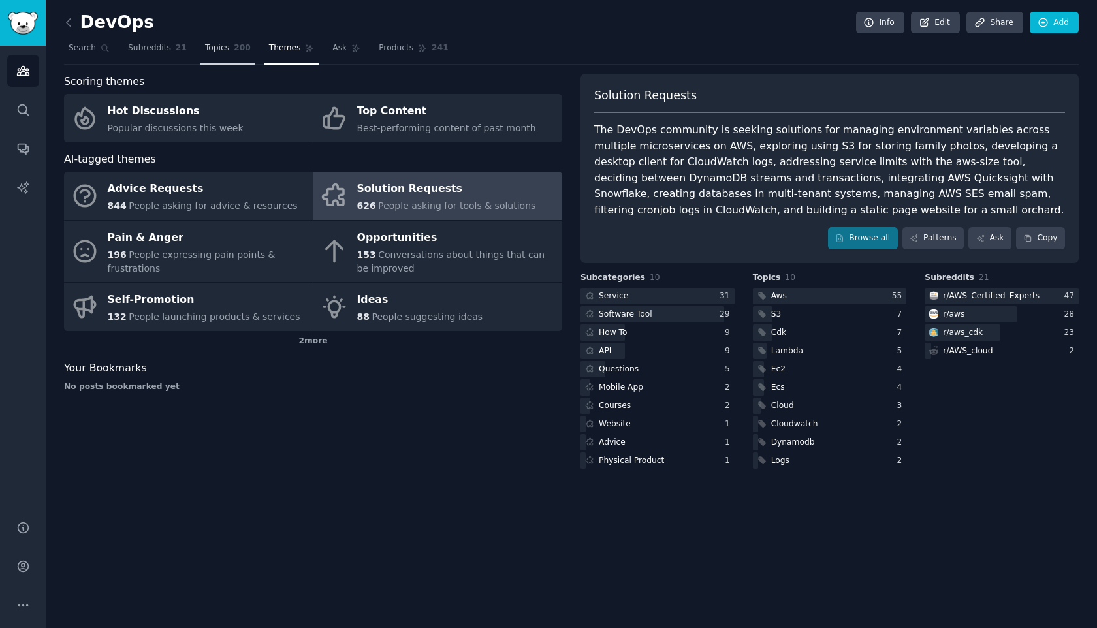
click at [230, 57] on link "Topics 200" at bounding box center [228, 51] width 55 height 27
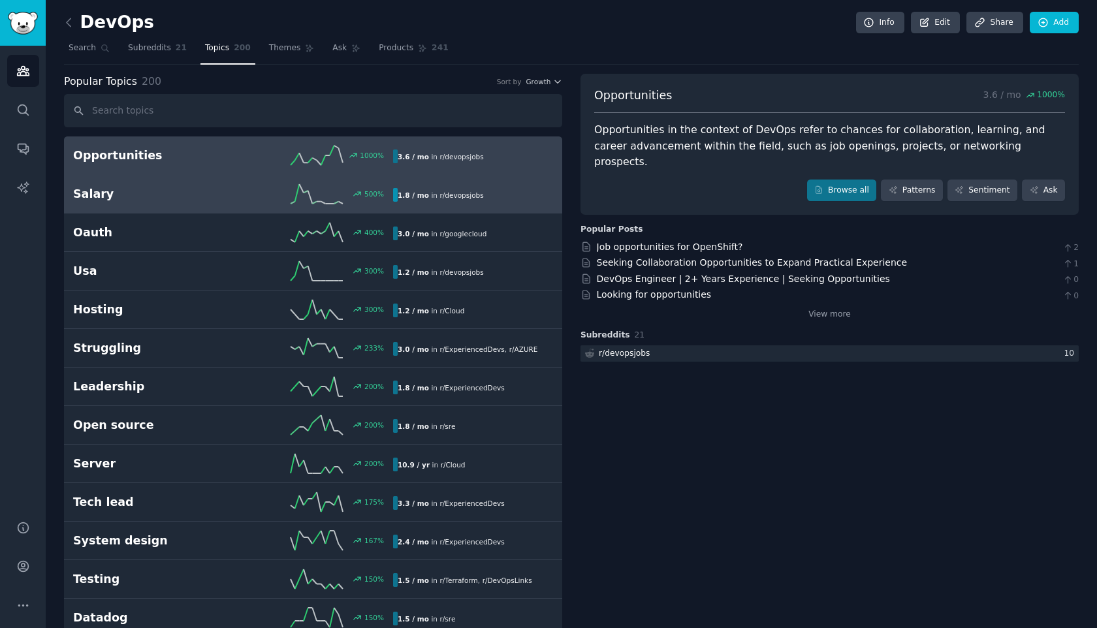
click at [195, 191] on h2 "Salary" at bounding box center [153, 194] width 160 height 16
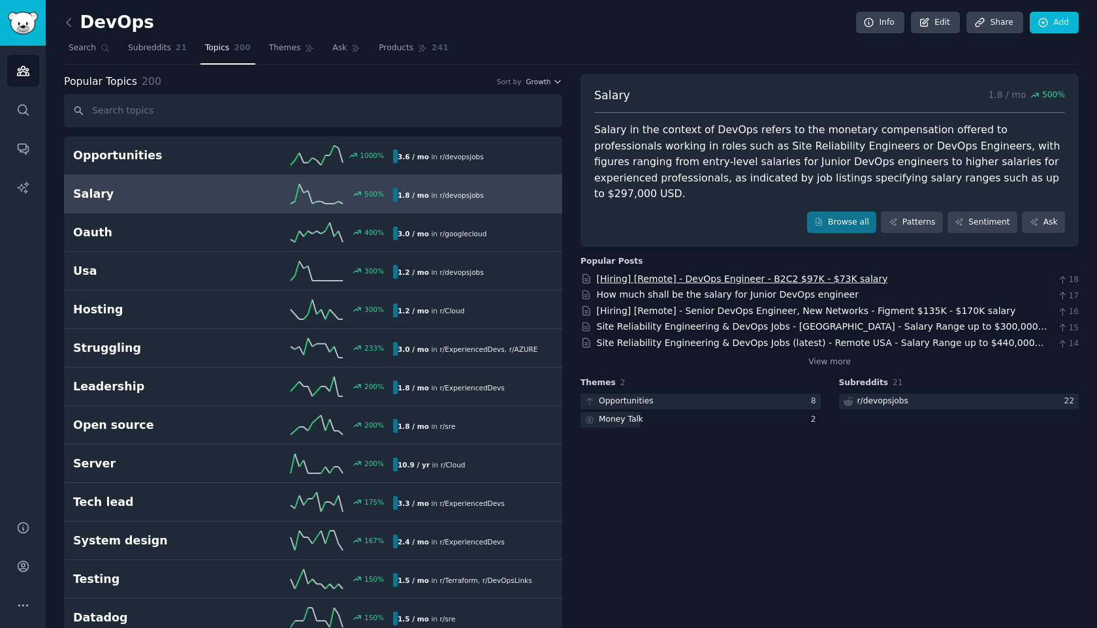
click at [700, 274] on link "[Hiring] [Remote] - DevOps Engineer - B2C2 $97K - $73K salary" at bounding box center [742, 279] width 291 height 10
click at [676, 306] on link "[Hiring] [Remote] - Senior DevOps Engineer, New Networks - Figment $135K - $170…" at bounding box center [806, 311] width 419 height 10
